Goal: Task Accomplishment & Management: Use online tool/utility

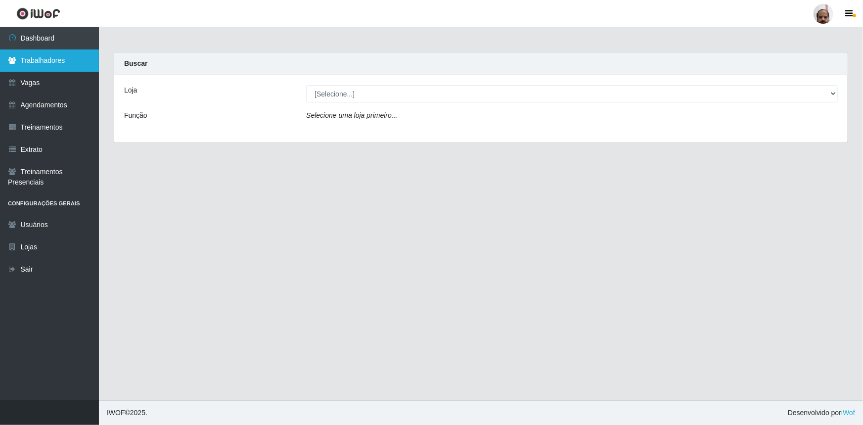
click at [58, 58] on link "Trabalhadores" at bounding box center [49, 60] width 99 height 22
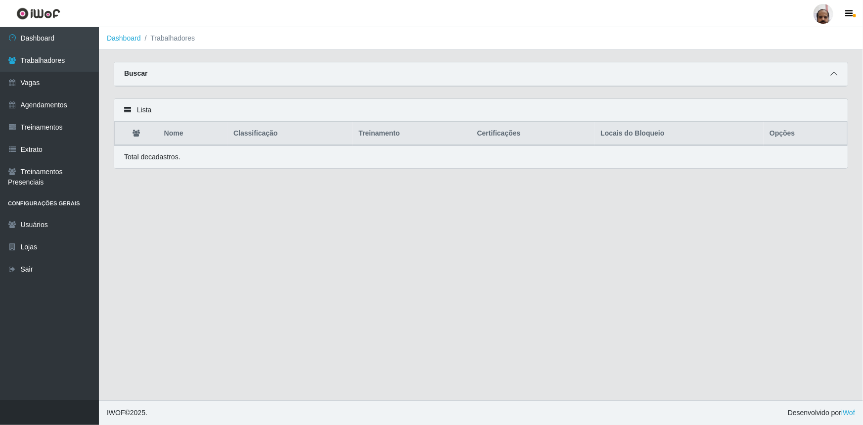
click at [835, 74] on icon at bounding box center [833, 73] width 7 height 7
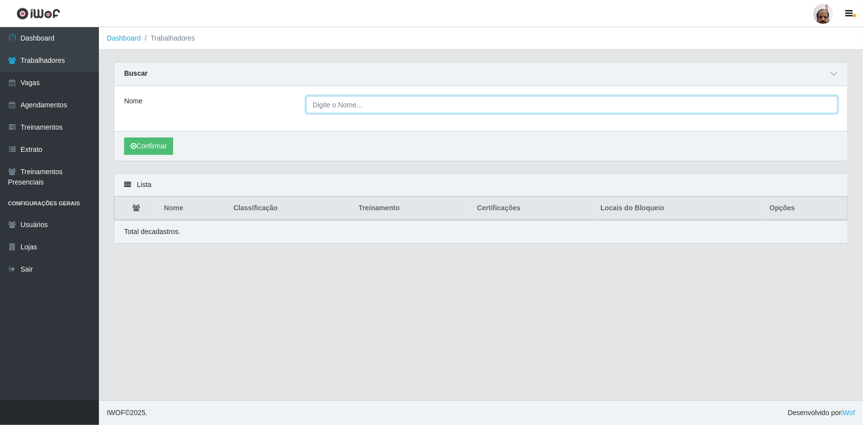
click at [362, 104] on input "Nome" at bounding box center [572, 104] width 532 height 17
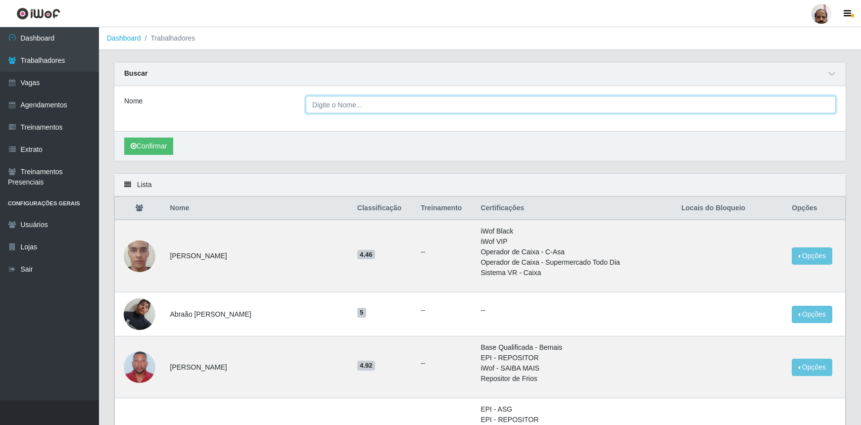
click at [322, 103] on input "Nome" at bounding box center [571, 104] width 530 height 17
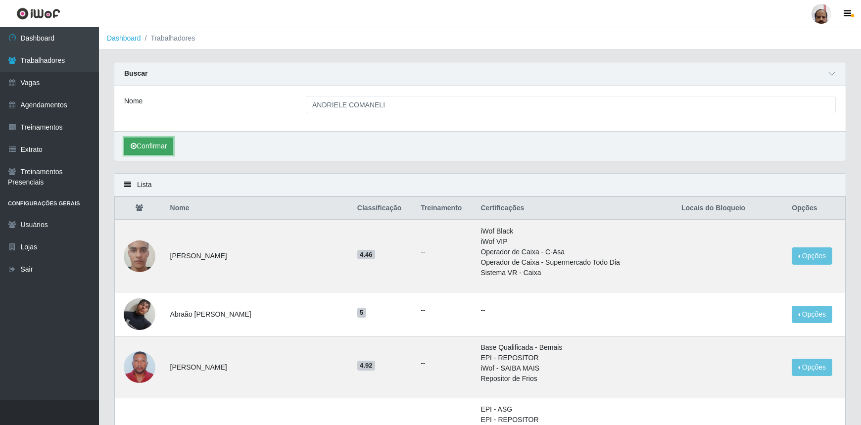
click at [149, 143] on button "Confirmar" at bounding box center [148, 145] width 49 height 17
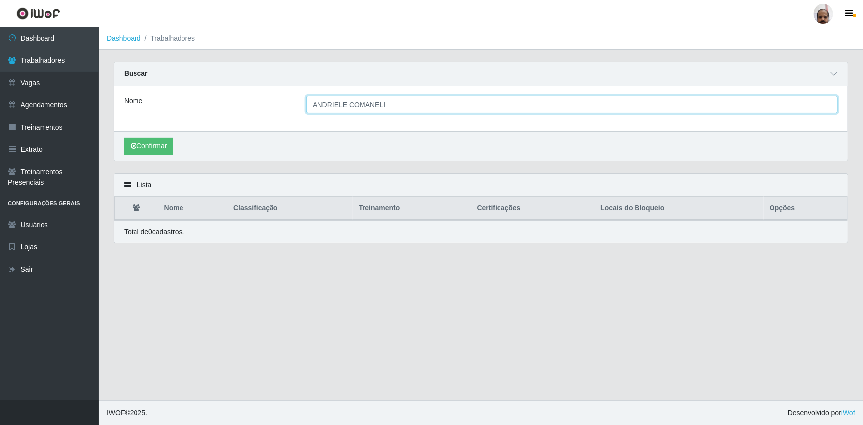
drag, startPoint x: 386, startPoint y: 105, endPoint x: 312, endPoint y: 103, distance: 74.2
click at [312, 103] on input "ANDRIELE COMANELI" at bounding box center [572, 104] width 532 height 17
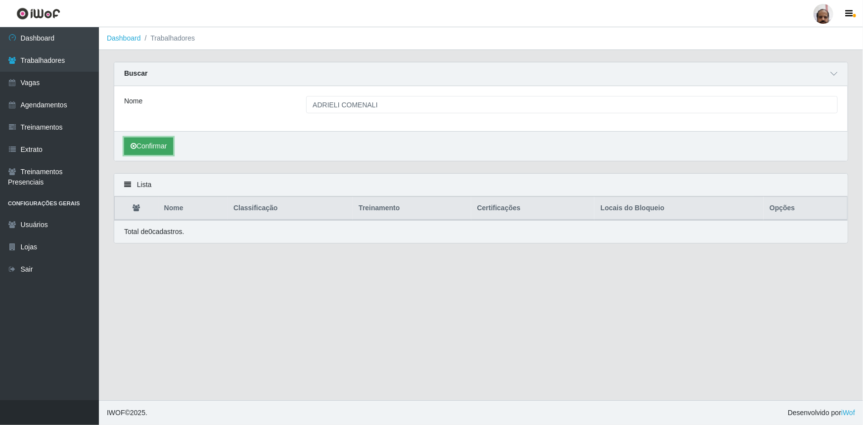
click at [143, 145] on button "Confirmar" at bounding box center [148, 145] width 49 height 17
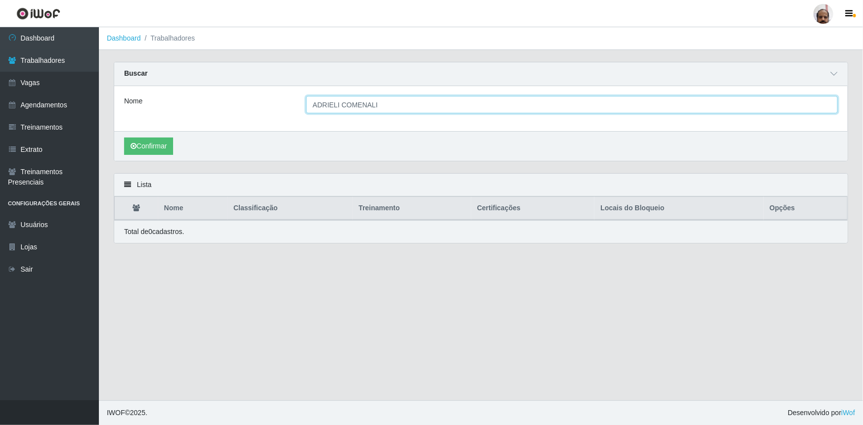
click at [336, 106] on input "ADRIELI COMENALI" at bounding box center [572, 104] width 532 height 17
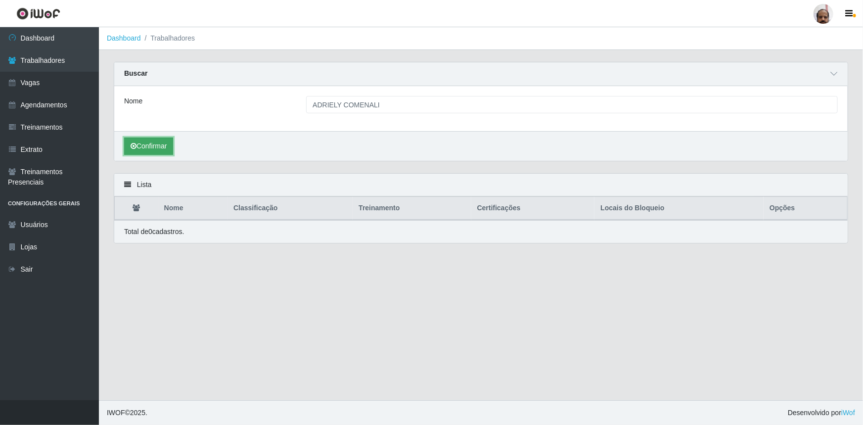
click at [142, 150] on button "Confirmar" at bounding box center [148, 145] width 49 height 17
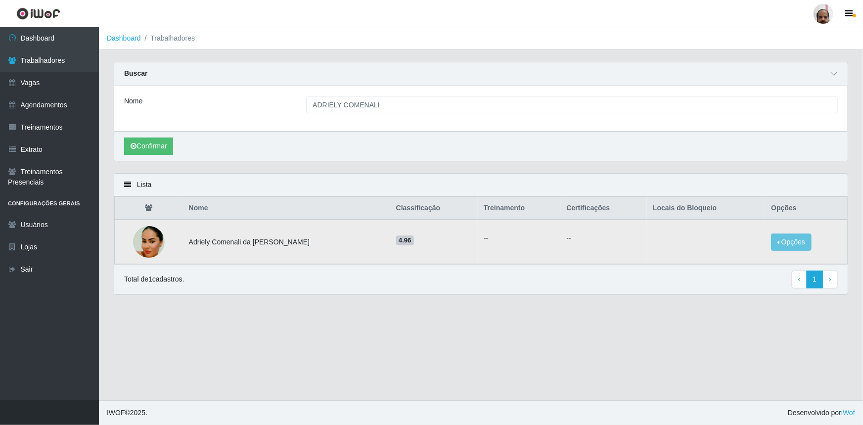
click at [156, 246] on img at bounding box center [149, 242] width 32 height 39
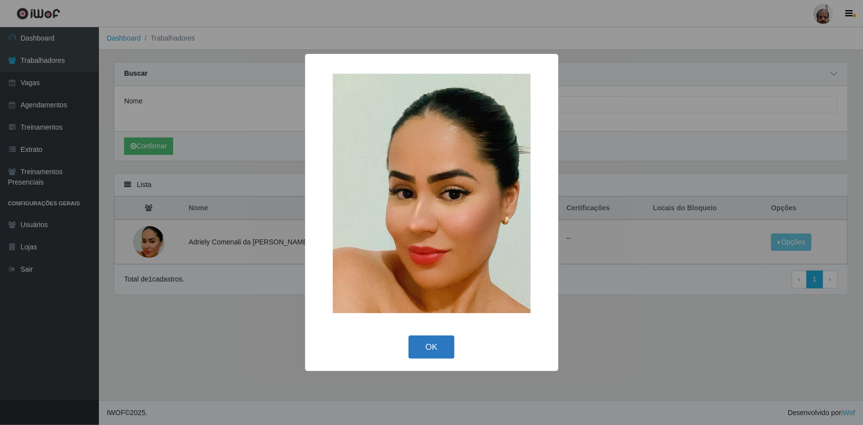
click at [439, 343] on button "OK" at bounding box center [432, 346] width 46 height 23
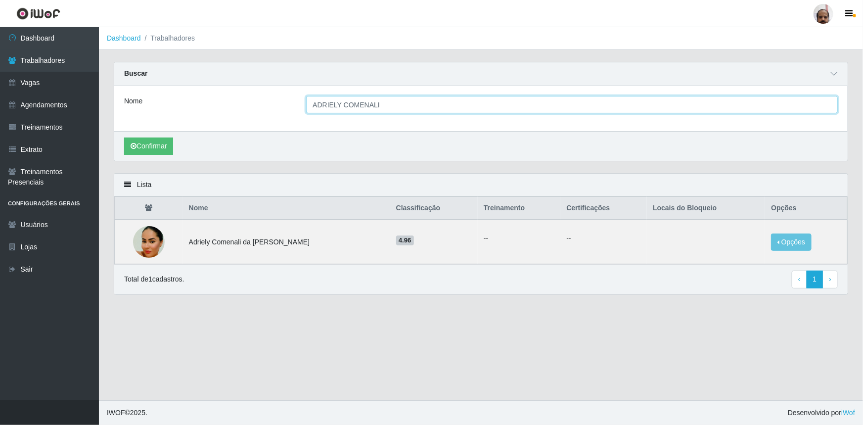
drag, startPoint x: 375, startPoint y: 104, endPoint x: 286, endPoint y: 97, distance: 89.3
click at [286, 97] on div "Nome ADRIELY COMENALI" at bounding box center [481, 104] width 728 height 17
type input "A"
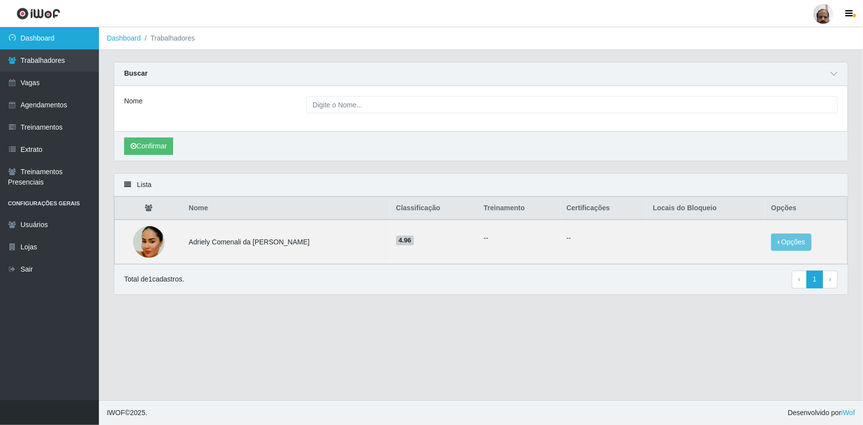
click at [40, 43] on link "Dashboard" at bounding box center [49, 38] width 99 height 22
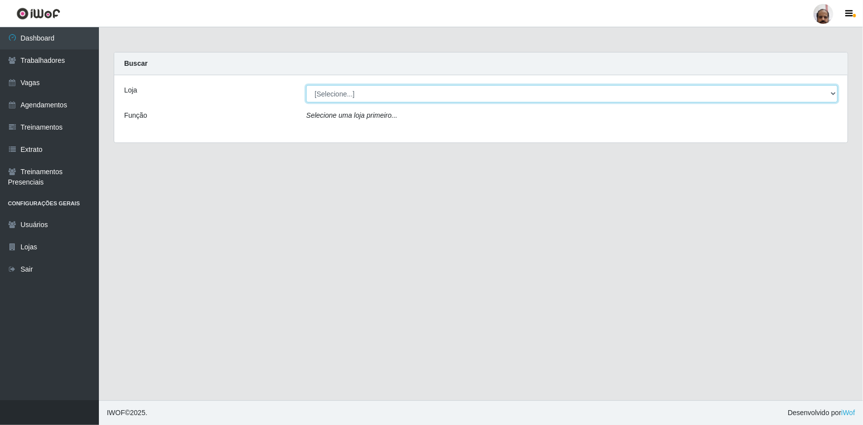
click at [331, 94] on select "[Selecione...] Mar Vermelho - Loja 05" at bounding box center [572, 93] width 532 height 17
select select "252"
click at [306, 85] on select "[Selecione...] Mar Vermelho - Loja 05" at bounding box center [572, 93] width 532 height 17
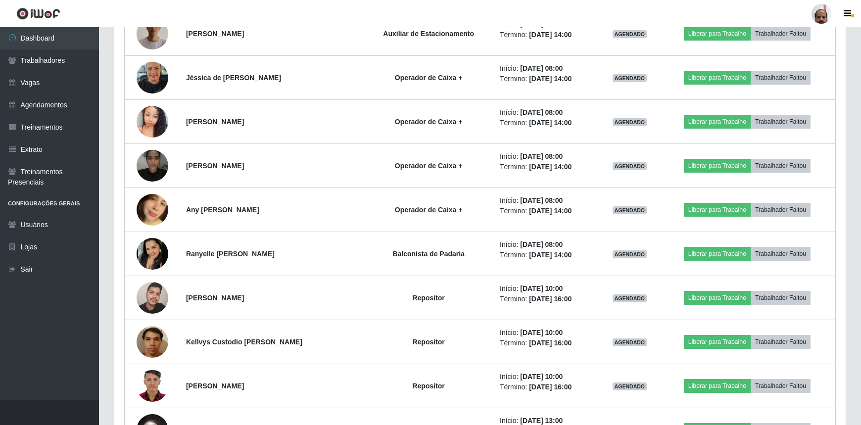
scroll to position [584, 0]
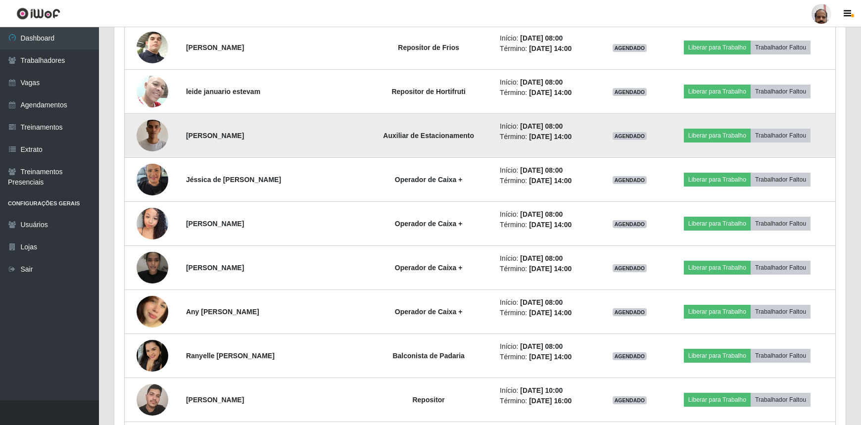
click at [145, 128] on img at bounding box center [152, 135] width 32 height 56
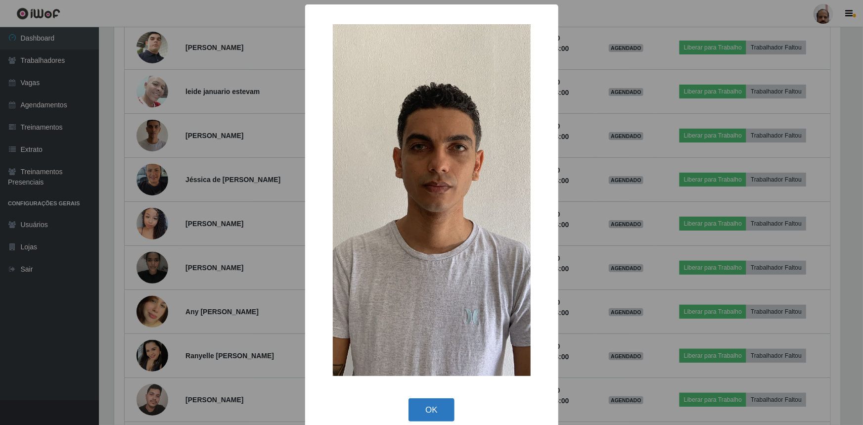
click at [433, 401] on button "OK" at bounding box center [432, 409] width 46 height 23
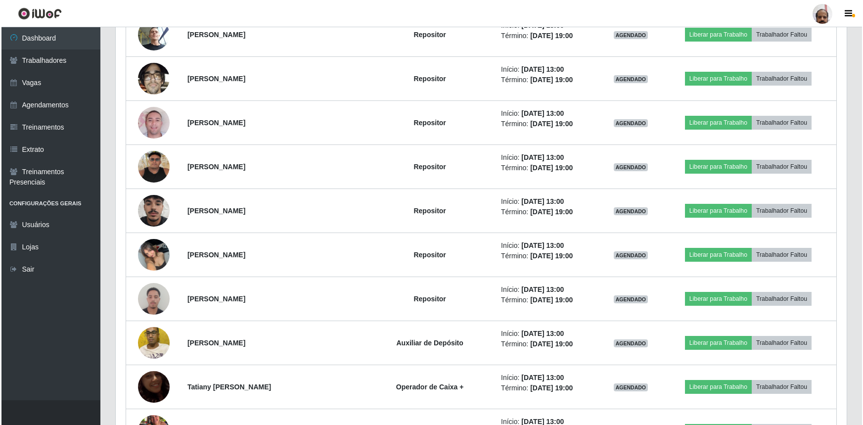
scroll to position [1304, 0]
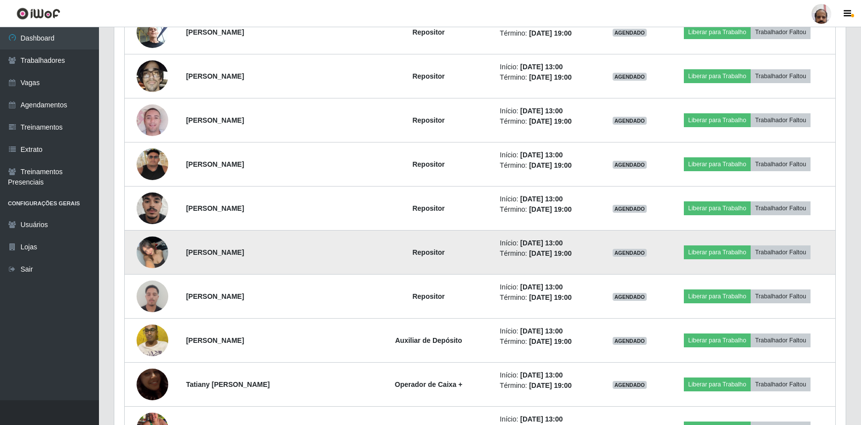
click at [149, 252] on img at bounding box center [152, 252] width 32 height 42
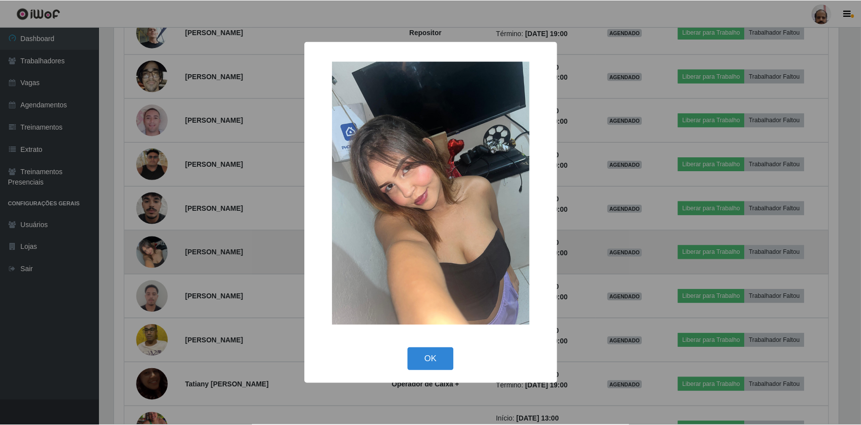
scroll to position [205, 727]
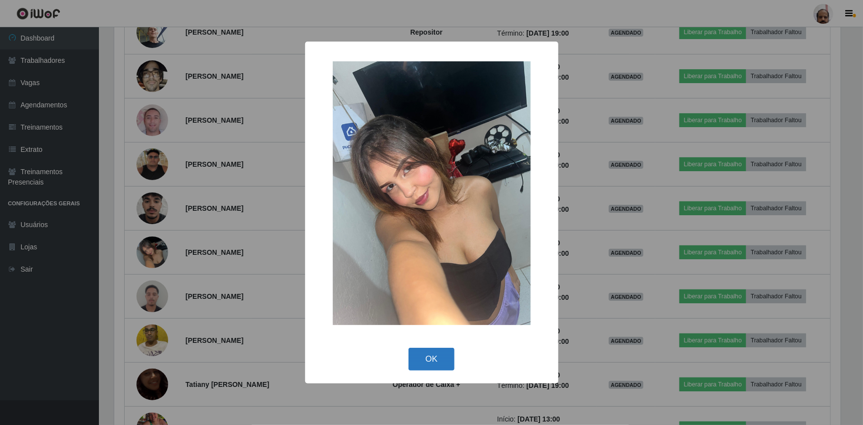
click at [419, 360] on button "OK" at bounding box center [432, 359] width 46 height 23
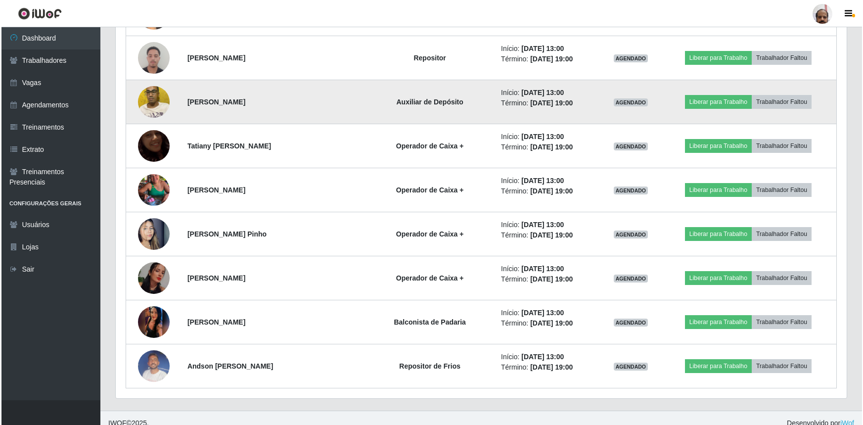
scroll to position [1549, 0]
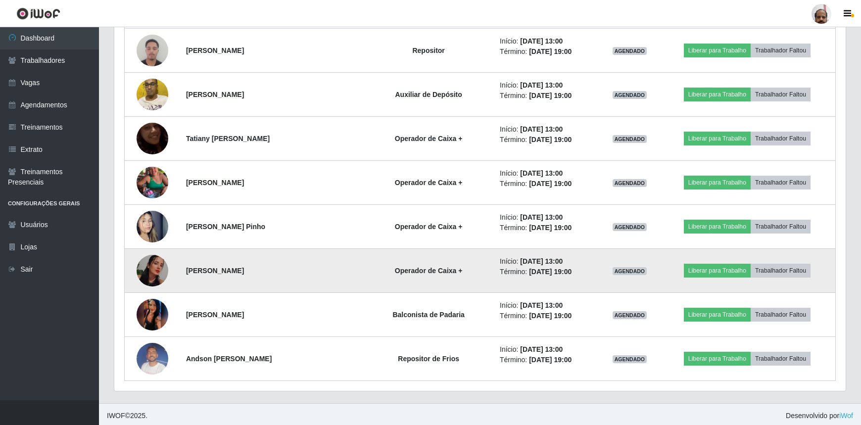
click at [158, 266] on img at bounding box center [152, 271] width 32 height 32
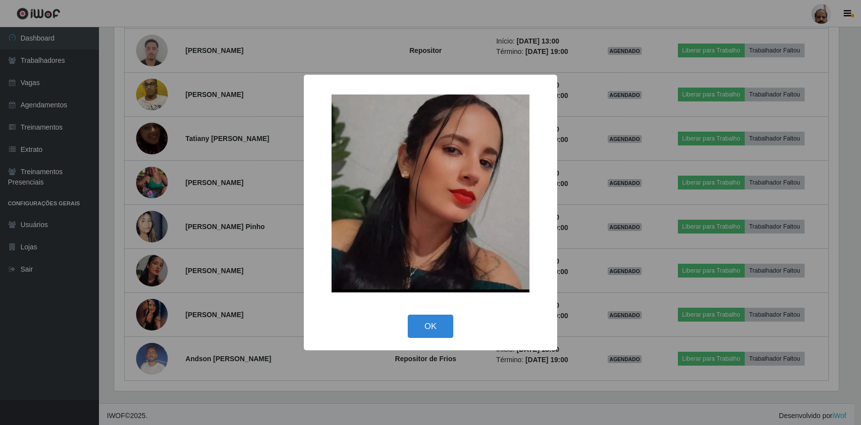
scroll to position [205, 727]
click at [420, 332] on button "OK" at bounding box center [432, 326] width 46 height 23
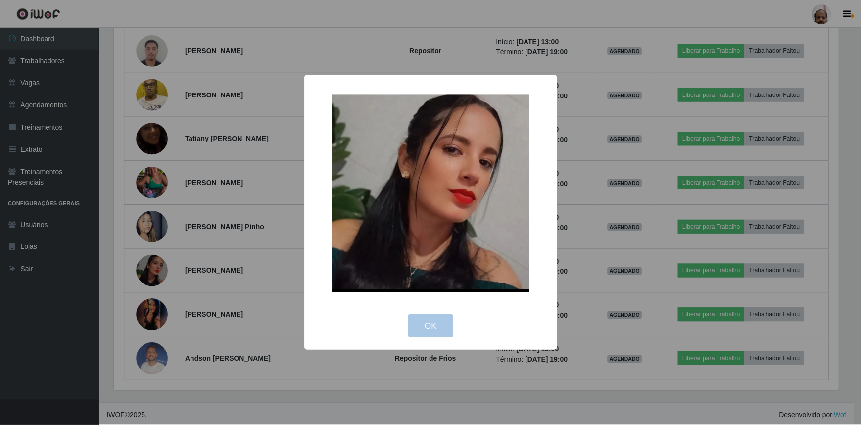
scroll to position [205, 731]
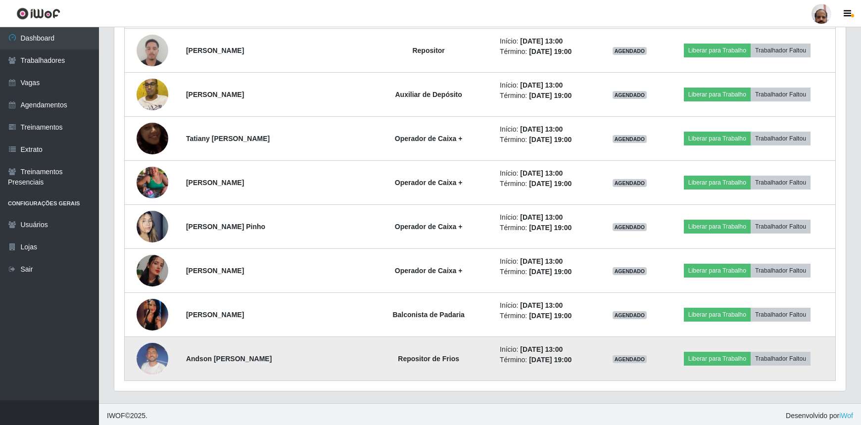
click at [157, 355] on img at bounding box center [152, 358] width 32 height 42
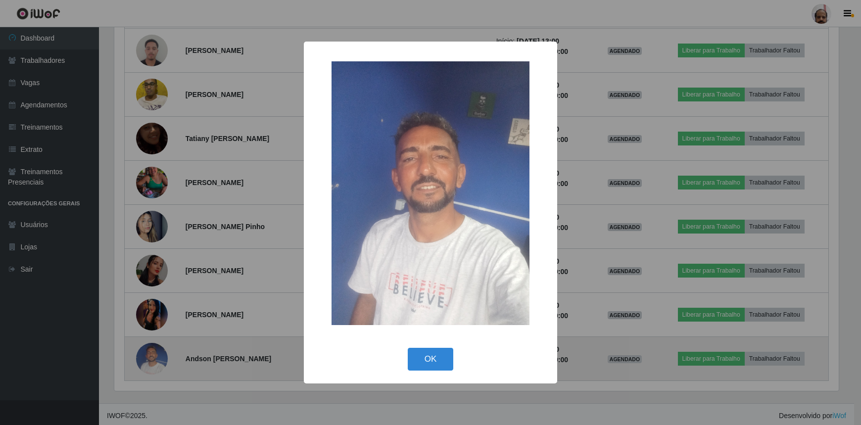
scroll to position [205, 727]
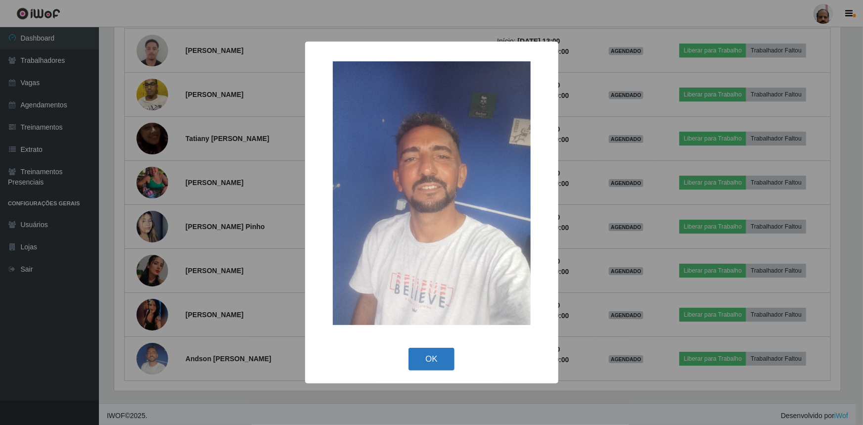
click at [430, 356] on button "OK" at bounding box center [432, 359] width 46 height 23
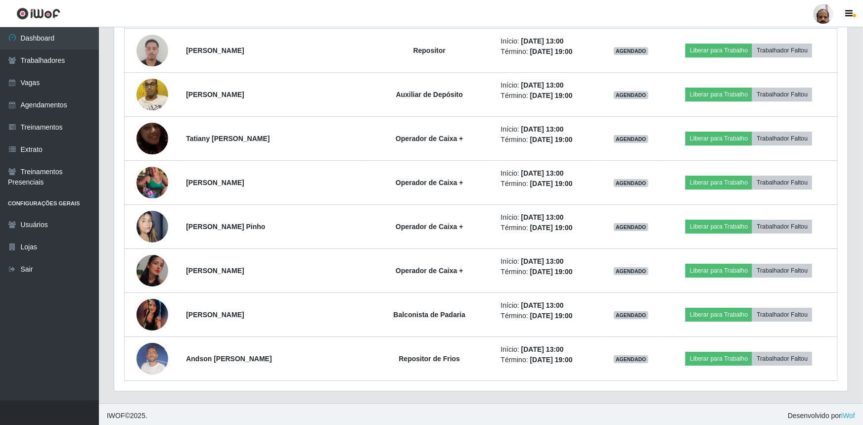
scroll to position [205, 731]
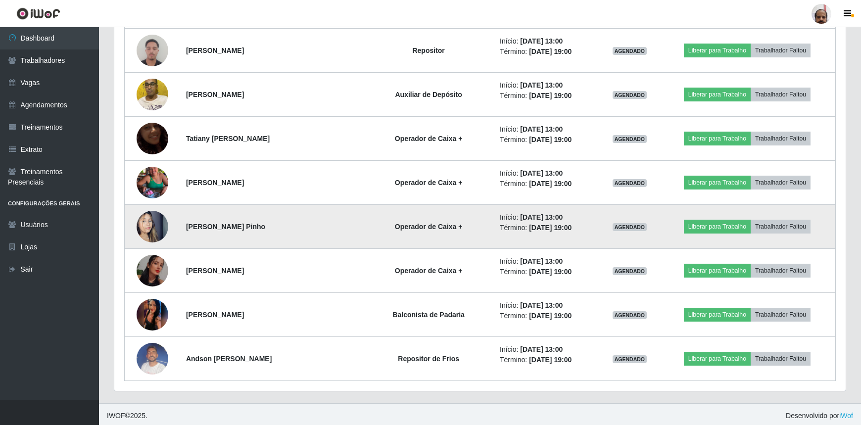
click at [143, 228] on img at bounding box center [152, 226] width 32 height 56
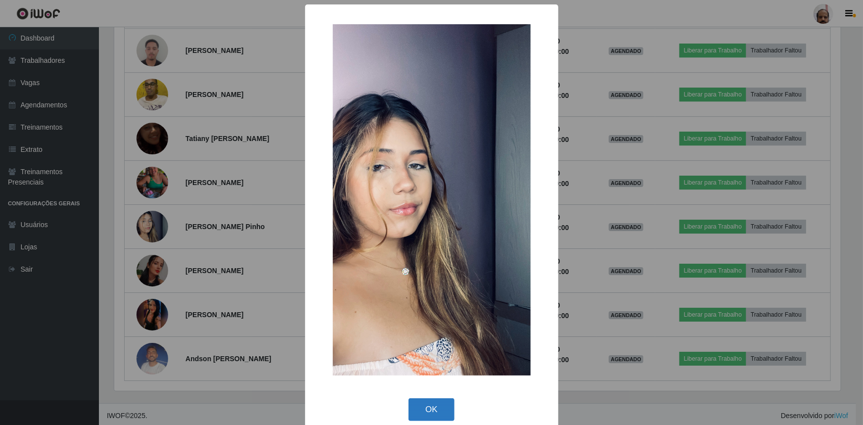
click at [444, 403] on button "OK" at bounding box center [432, 409] width 46 height 23
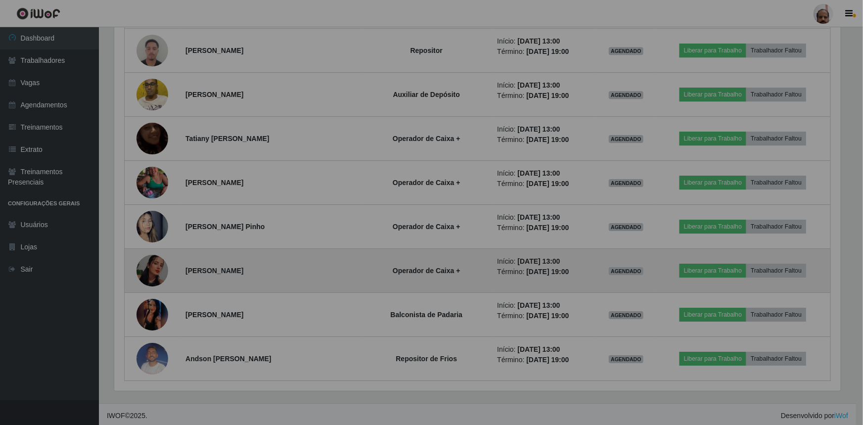
scroll to position [205, 731]
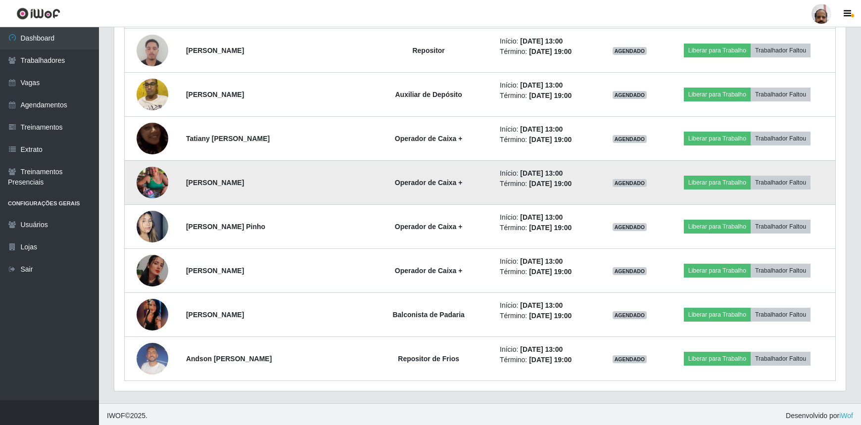
click at [154, 179] on img at bounding box center [152, 182] width 32 height 56
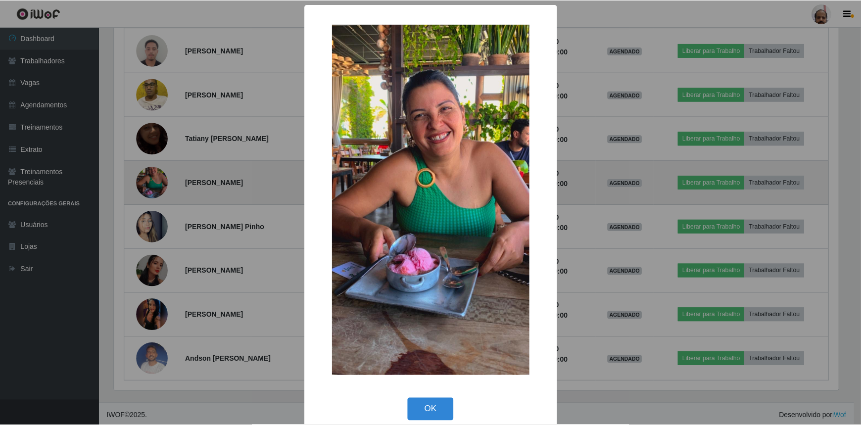
scroll to position [205, 727]
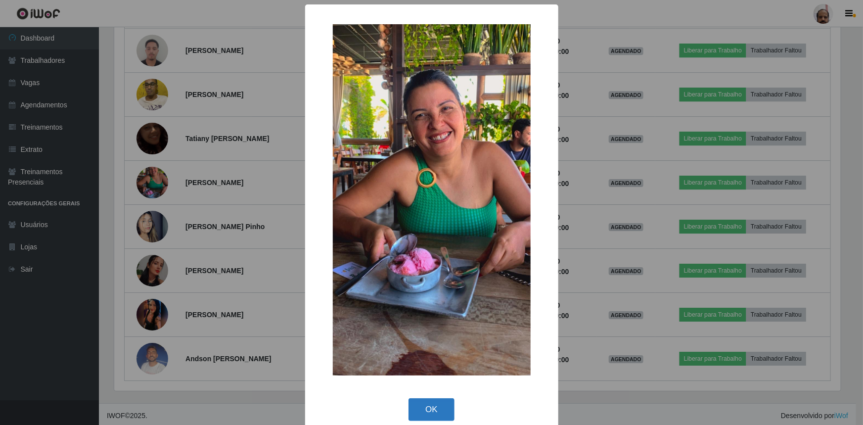
click at [436, 406] on button "OK" at bounding box center [432, 409] width 46 height 23
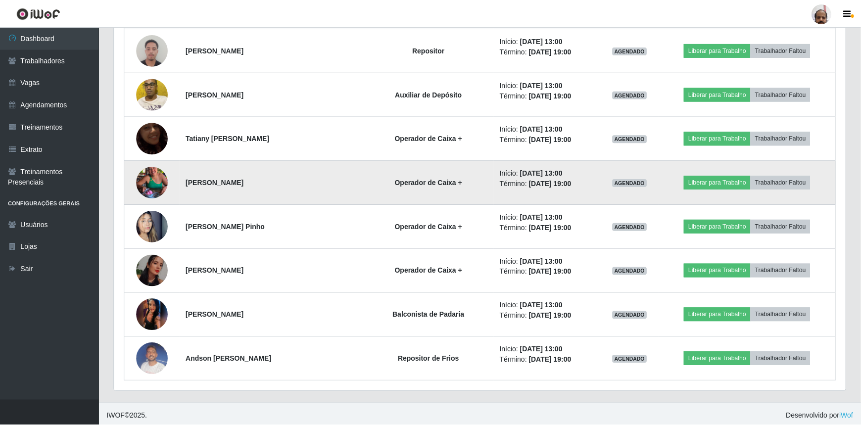
scroll to position [205, 731]
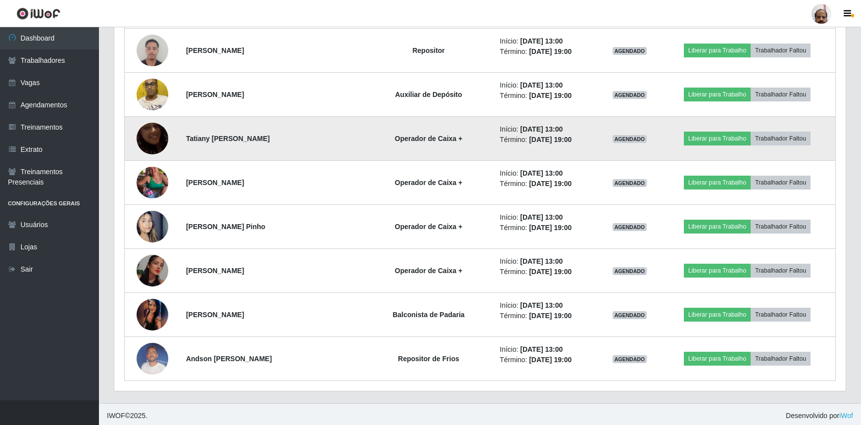
click at [149, 135] on img at bounding box center [152, 138] width 32 height 56
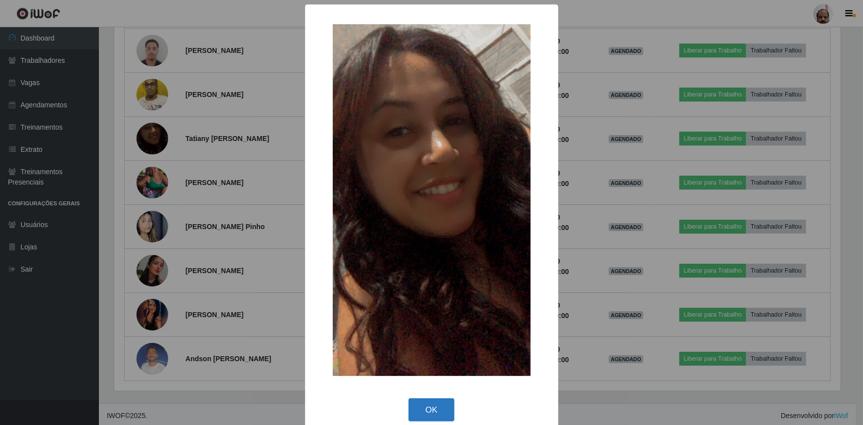
click at [425, 400] on button "OK" at bounding box center [432, 409] width 46 height 23
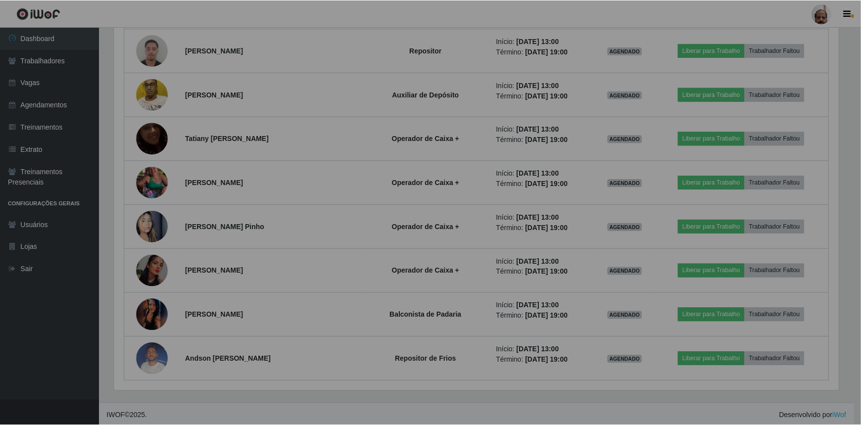
scroll to position [205, 731]
